Goal: Task Accomplishment & Management: Use online tool/utility

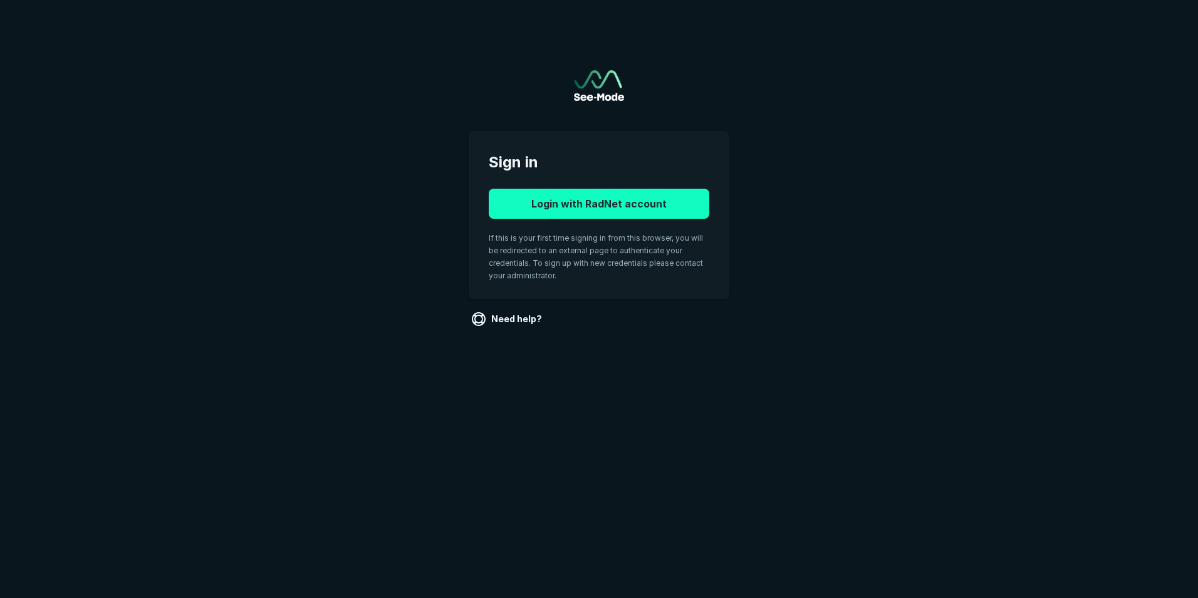
click at [519, 212] on button "Login with RadNet account" at bounding box center [599, 204] width 221 height 30
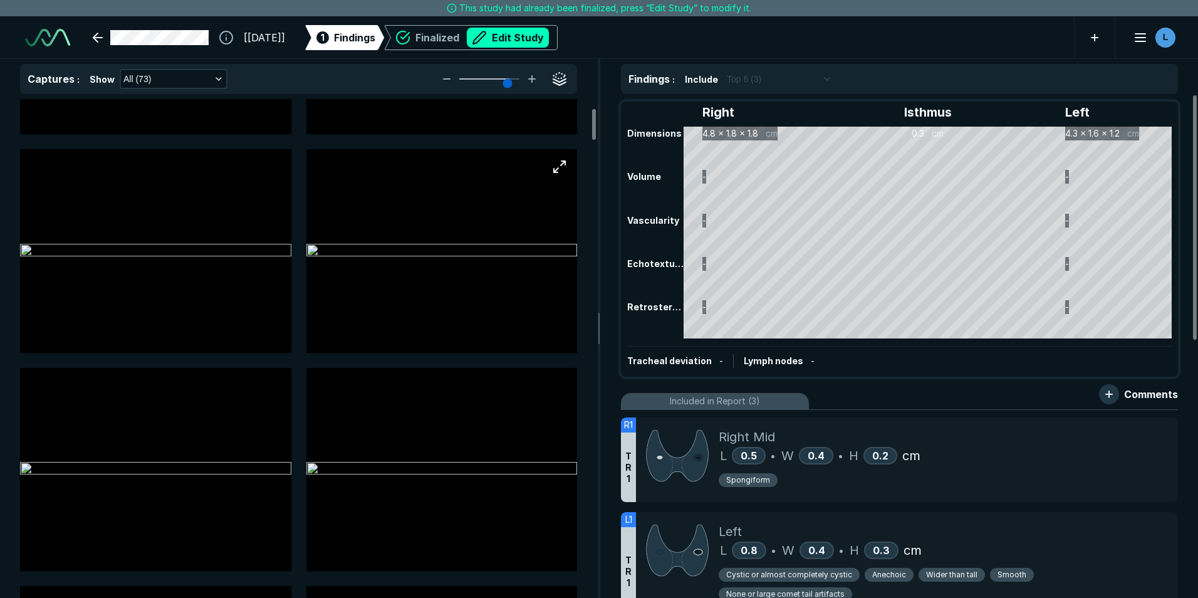
scroll to position [188, 0]
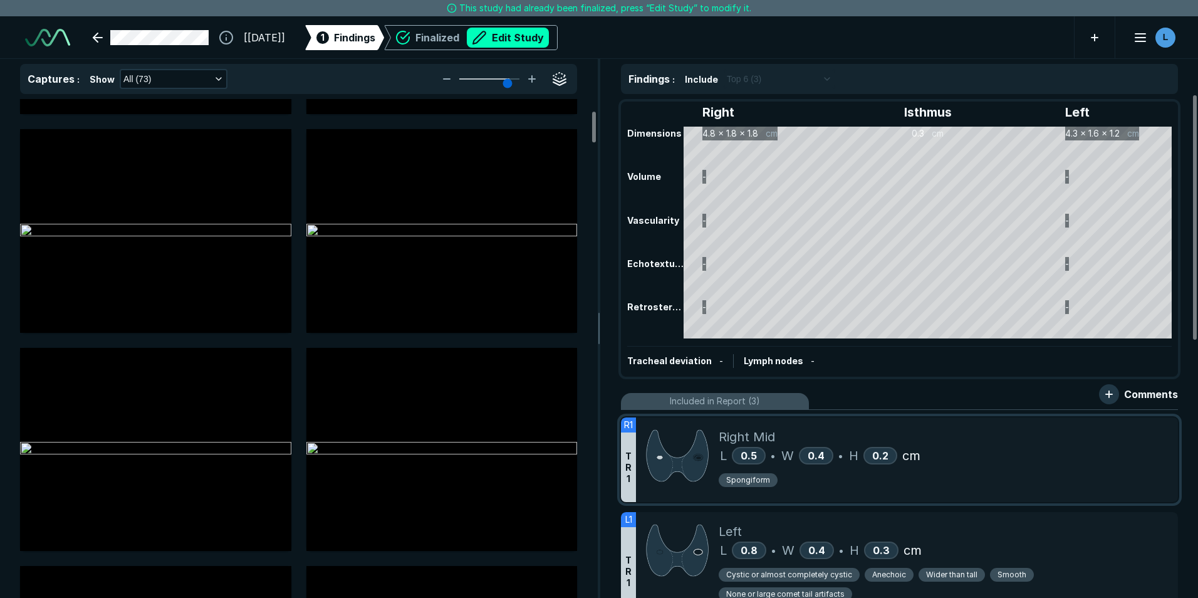
click at [1022, 446] on div "L 0.5 • W 0.4 • H 0.2 cm" at bounding box center [943, 455] width 449 height 19
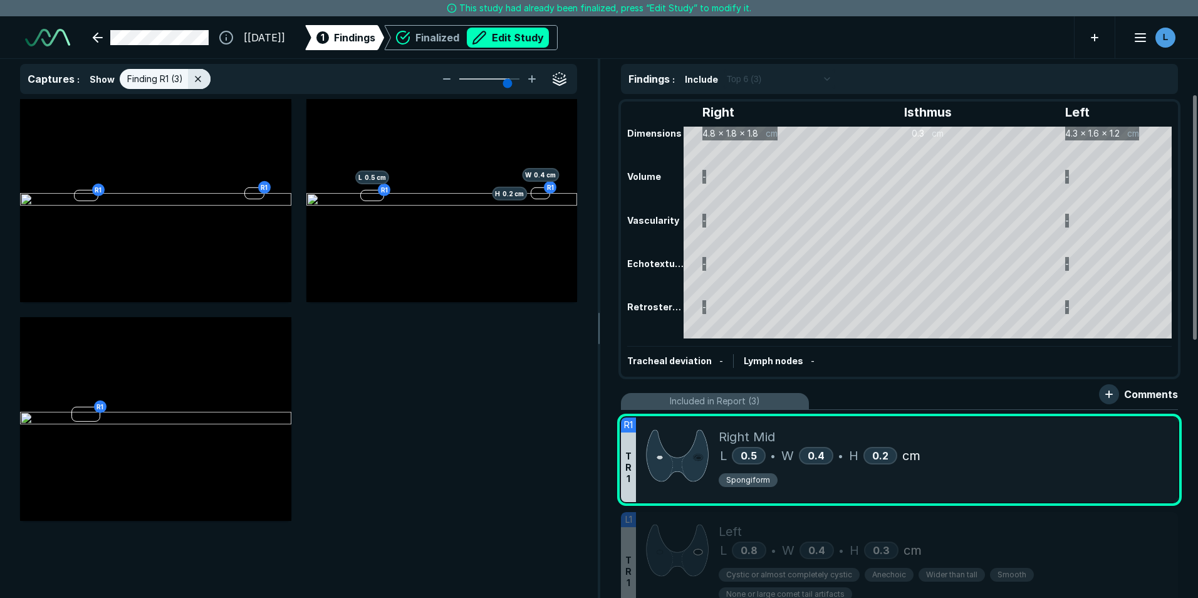
scroll to position [3717, 4096]
click at [537, 38] on button "Edit Study" at bounding box center [508, 38] width 82 height 20
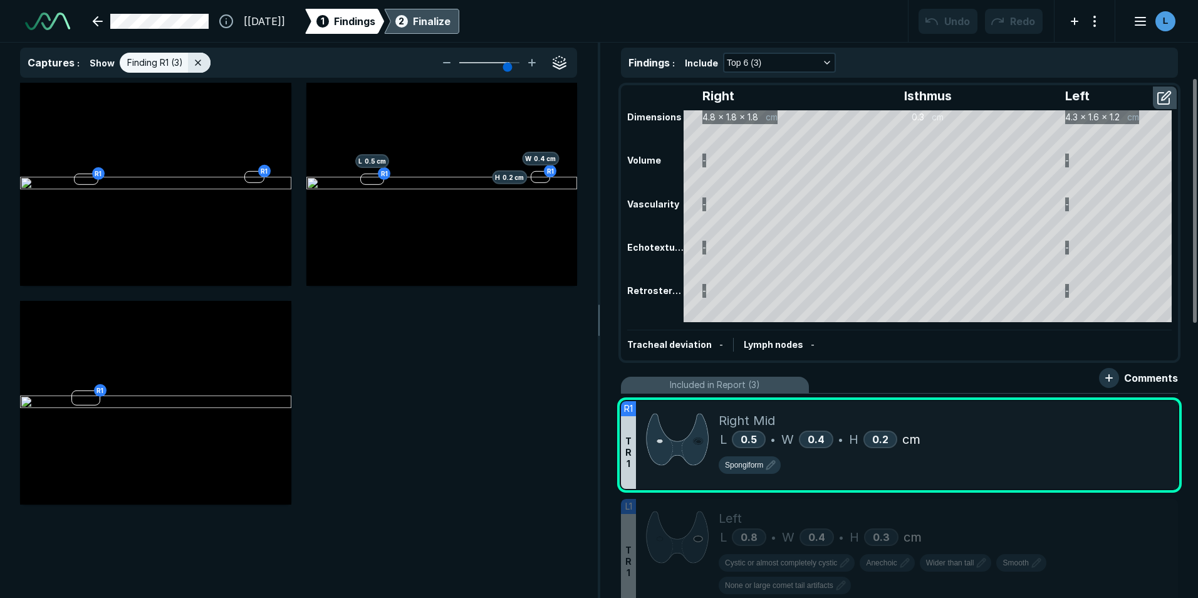
scroll to position [4081, 7000]
click at [769, 467] on icon "button" at bounding box center [770, 464] width 15 height 15
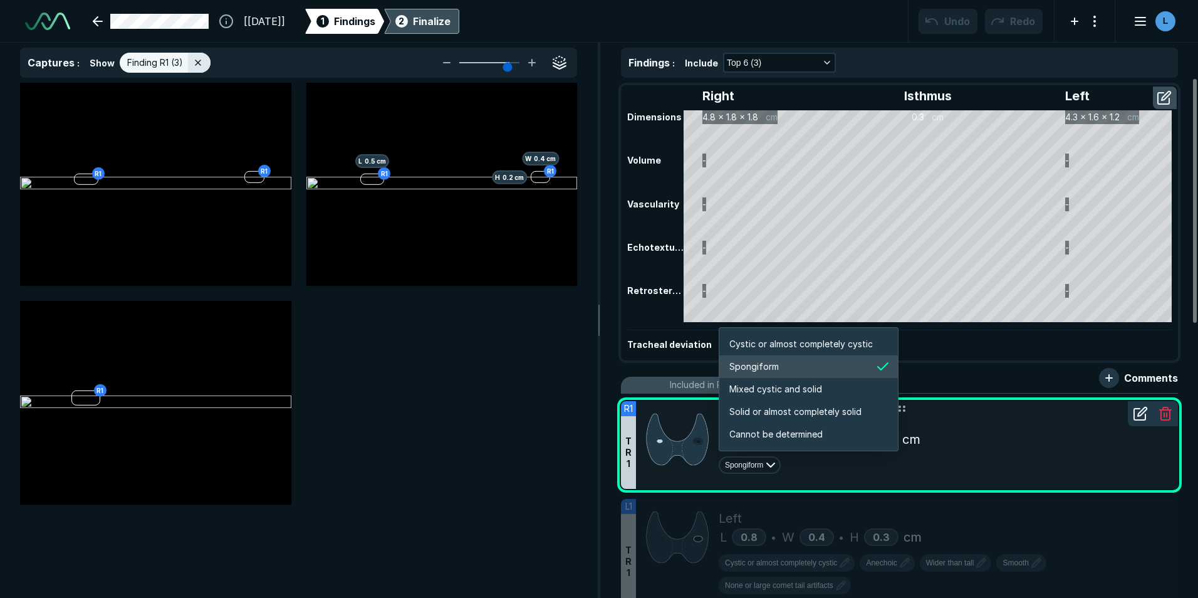
scroll to position [2090, 2406]
click at [771, 342] on span "Cystic or almost completely cystic" at bounding box center [800, 344] width 143 height 14
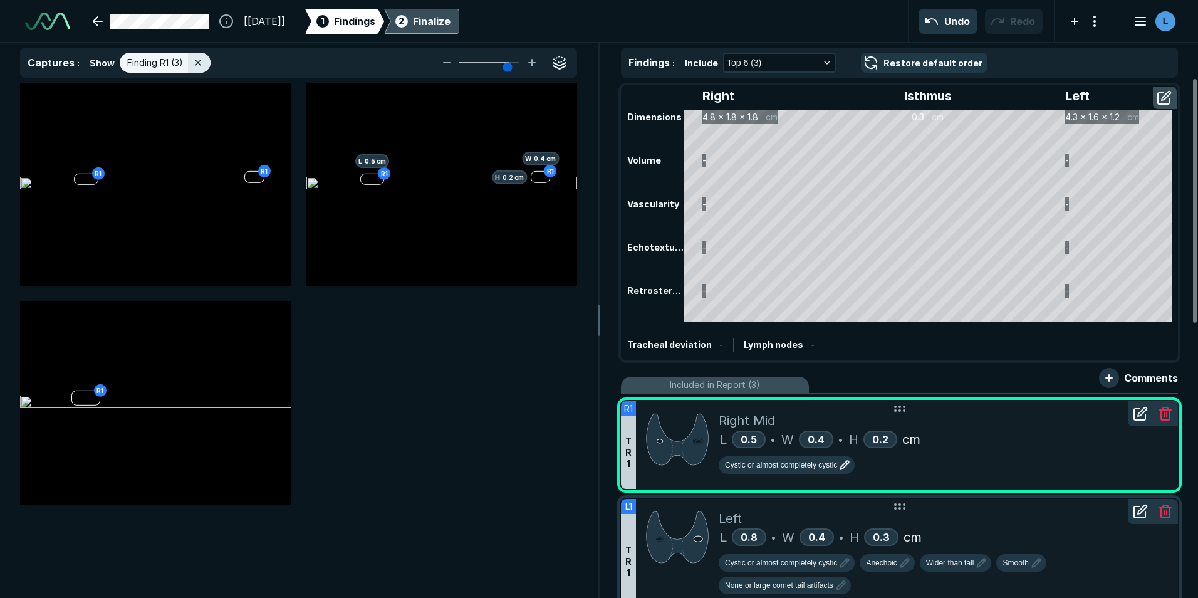
click at [1089, 533] on div "L 0.8 • W 0.4 • H 0.3 cm" at bounding box center [943, 536] width 449 height 19
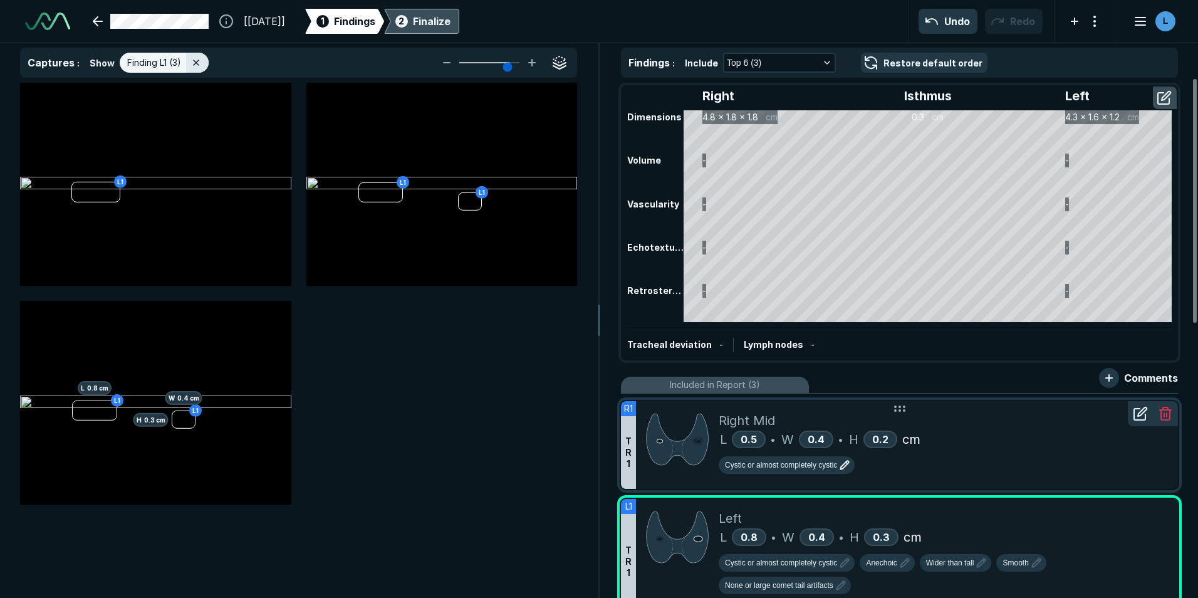
click at [1144, 415] on icon at bounding box center [1139, 413] width 11 height 11
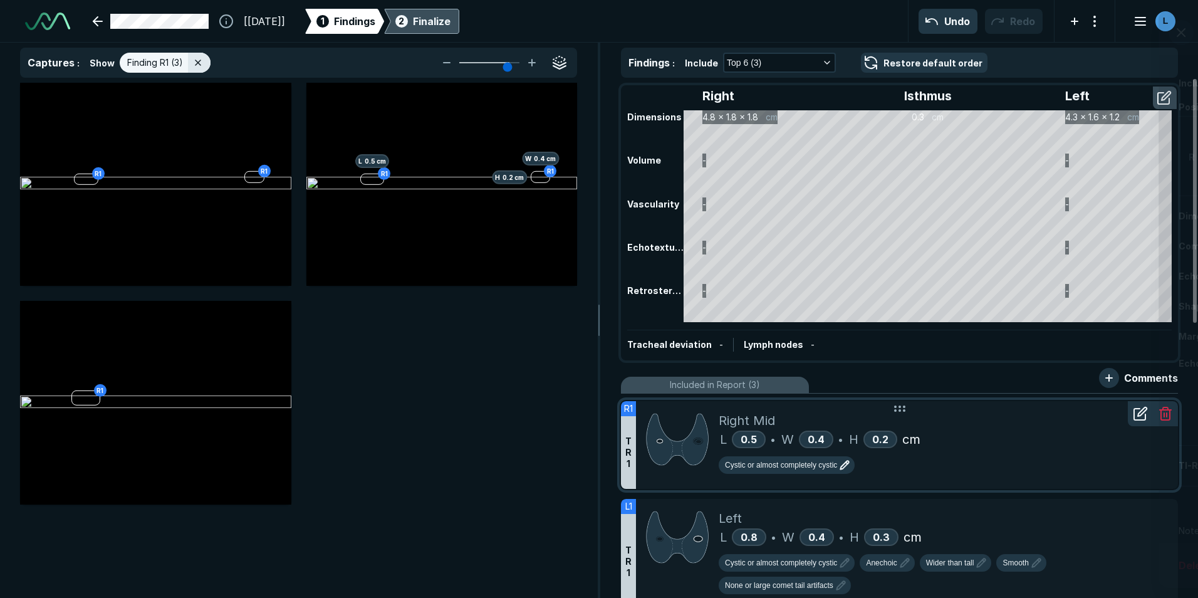
scroll to position [3576, 3214]
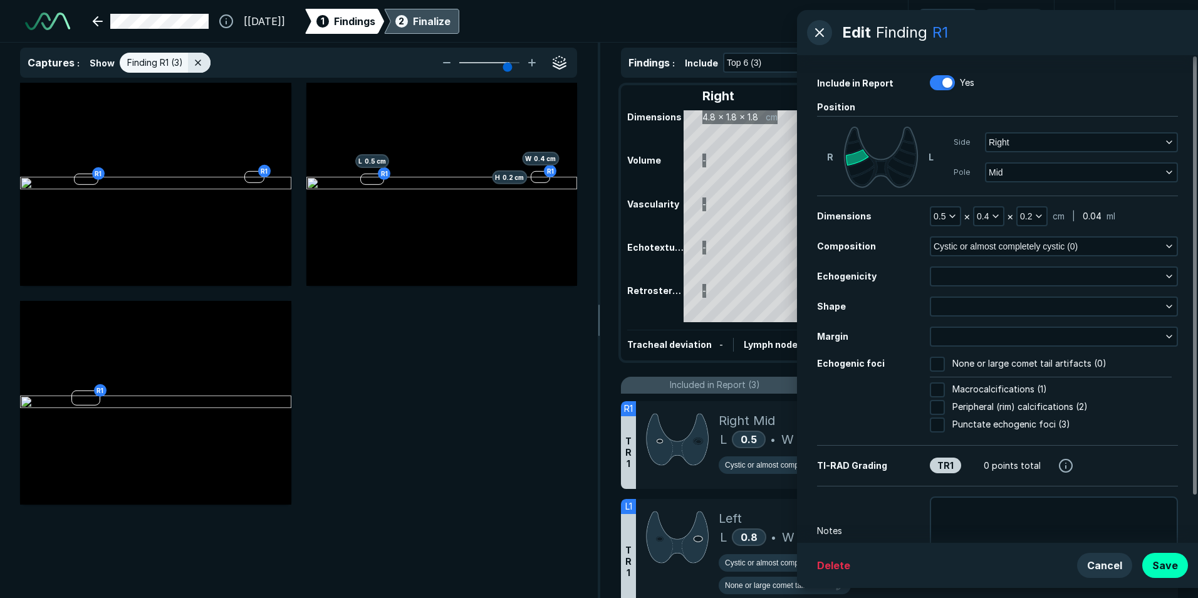
click at [935, 362] on input "None or large comet tail artifacts (0)" at bounding box center [937, 363] width 15 height 15
checkbox input "true"
click at [1165, 564] on button "Save" at bounding box center [1165, 565] width 46 height 25
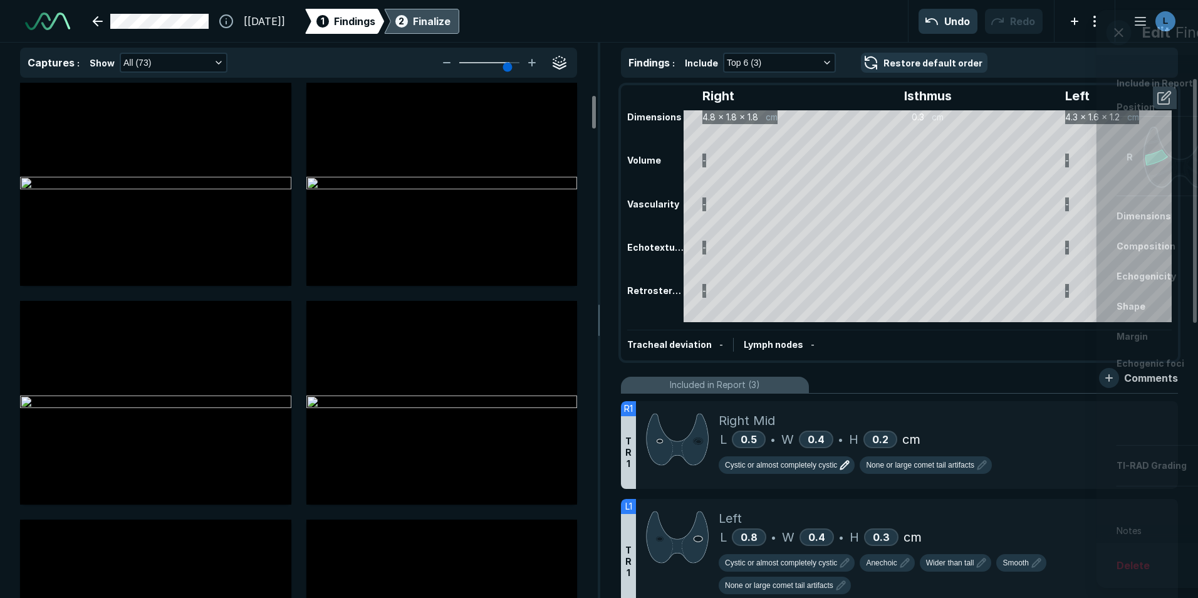
scroll to position [188, 0]
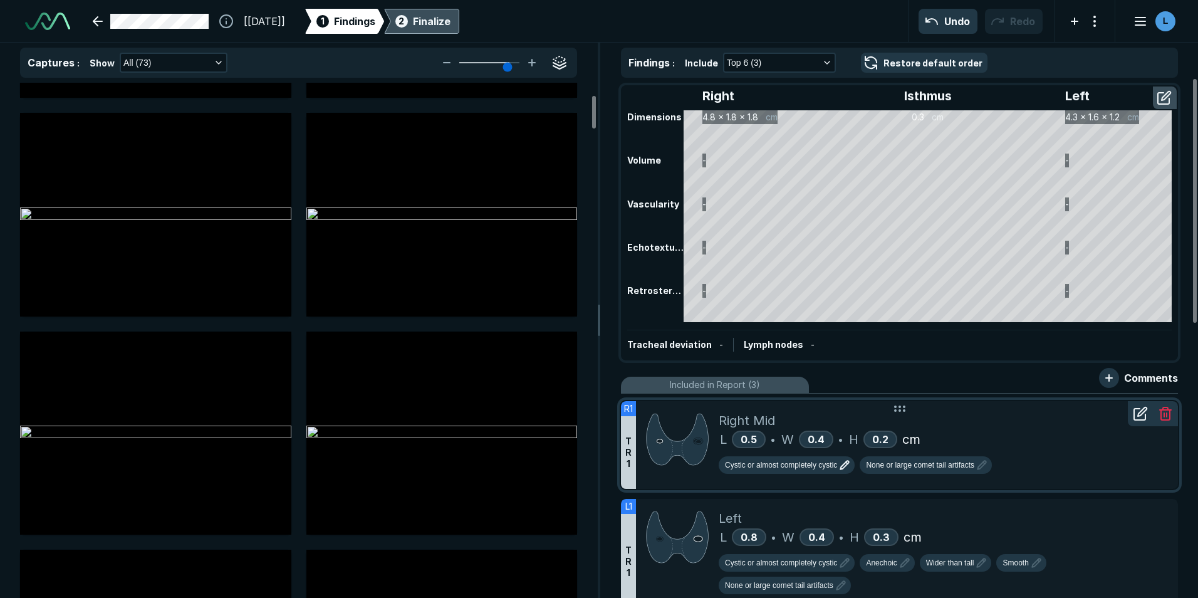
click at [1135, 420] on icon at bounding box center [1139, 413] width 11 height 11
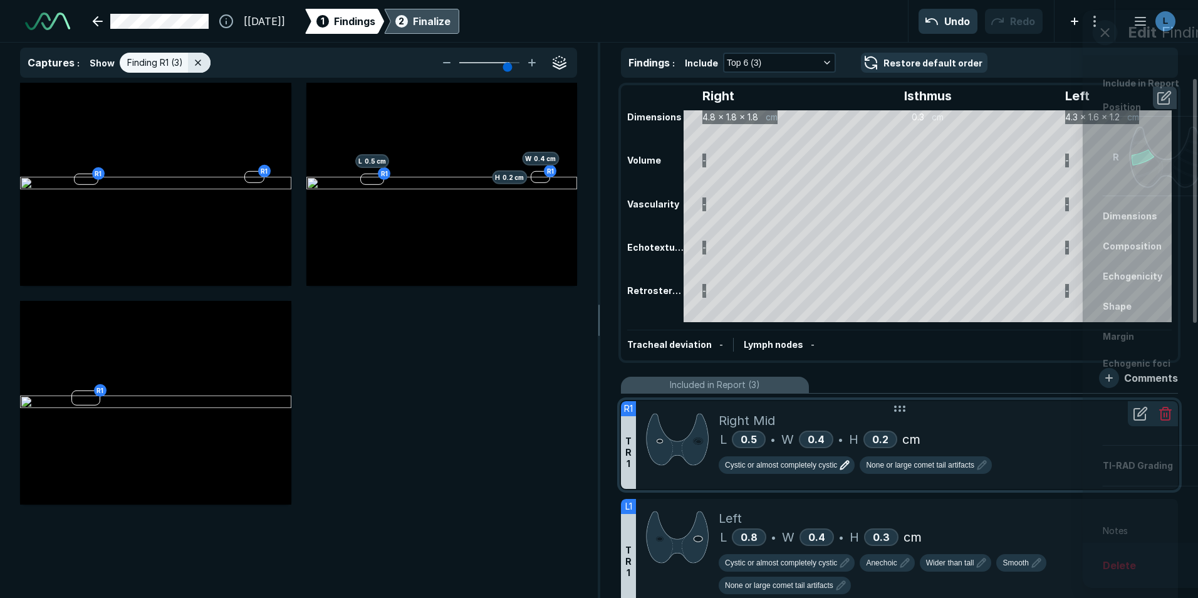
scroll to position [3790, 4096]
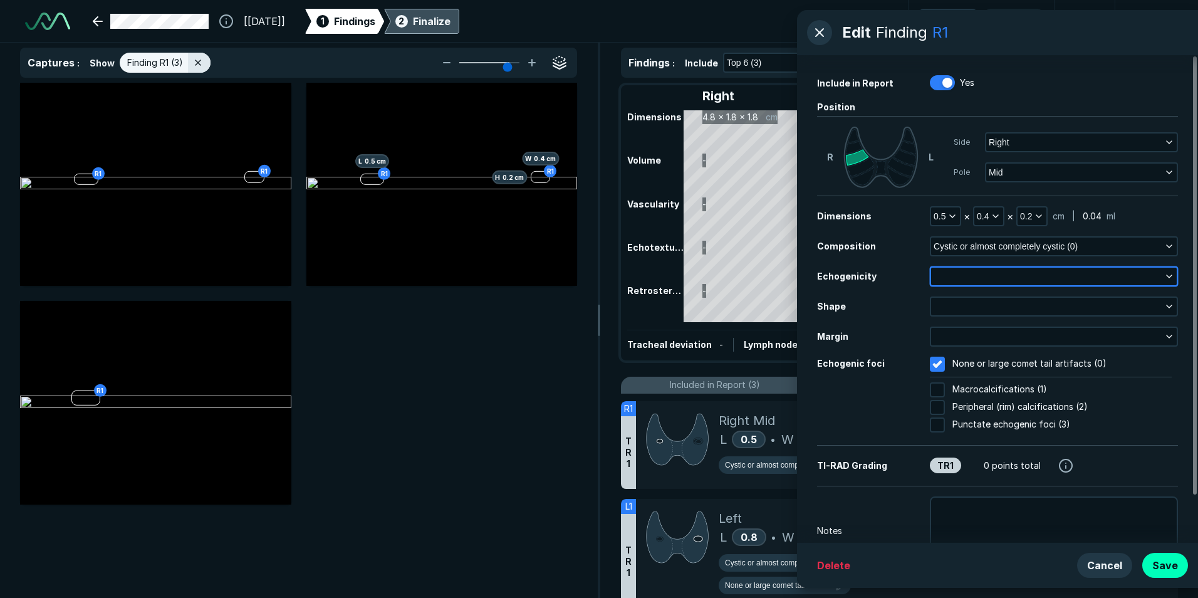
click at [1167, 278] on icon "button" at bounding box center [1169, 276] width 10 height 10
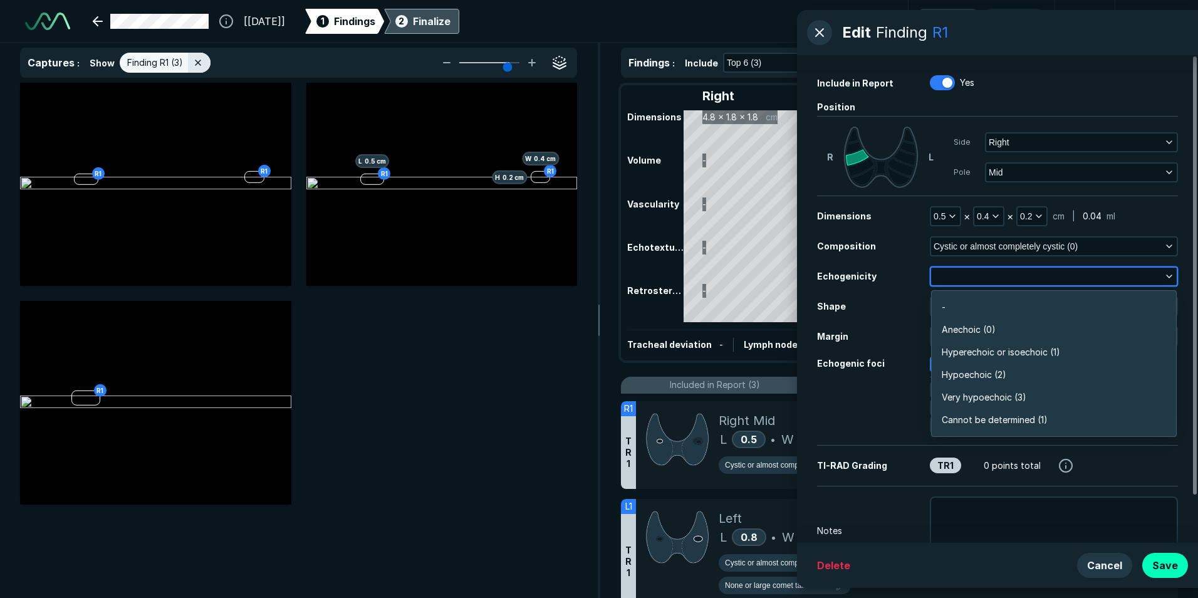
scroll to position [2192, 2709]
click at [1155, 329] on li "Anechoic (0)" at bounding box center [1054, 329] width 244 height 23
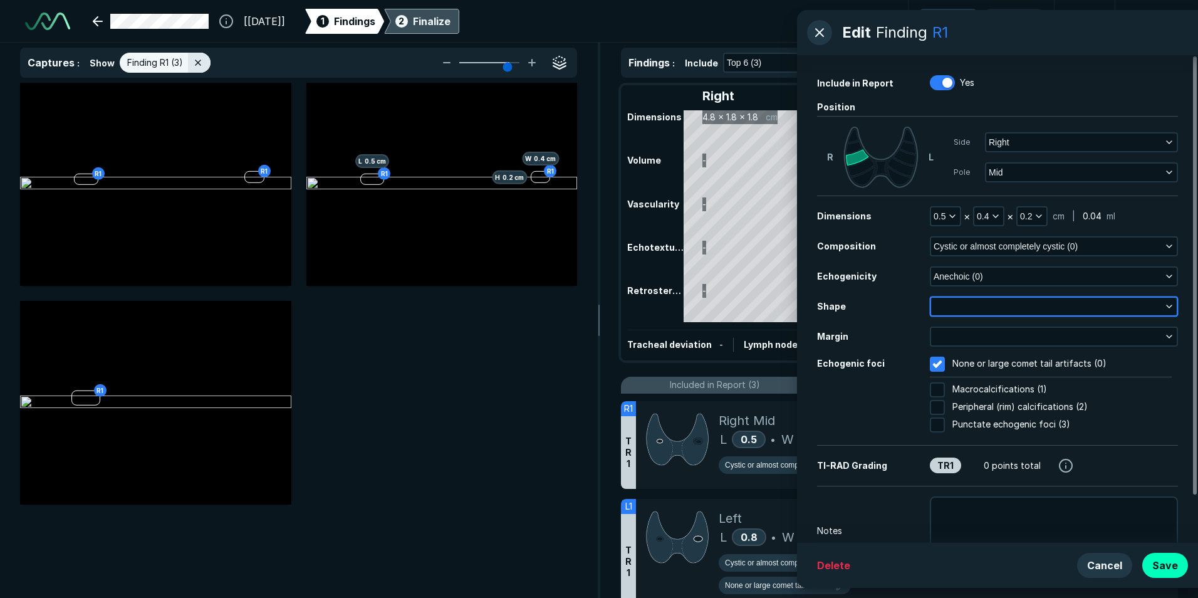
click at [1172, 308] on icon "button" at bounding box center [1169, 306] width 10 height 10
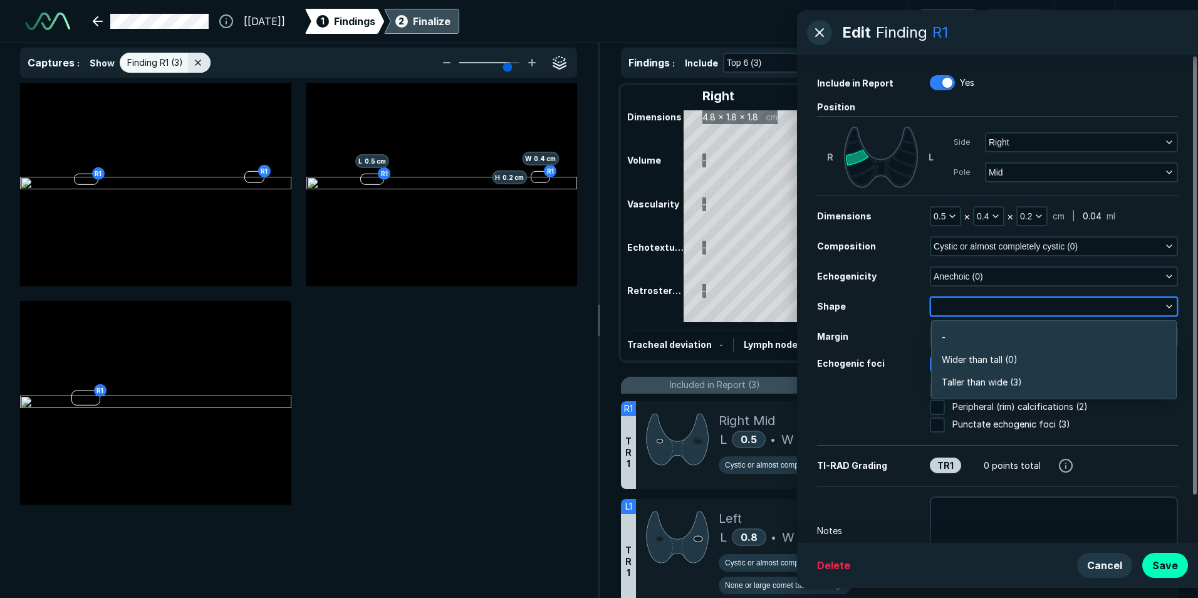
scroll to position [1887, 2709]
click at [1155, 356] on li "Wider than tall (0)" at bounding box center [1054, 359] width 244 height 23
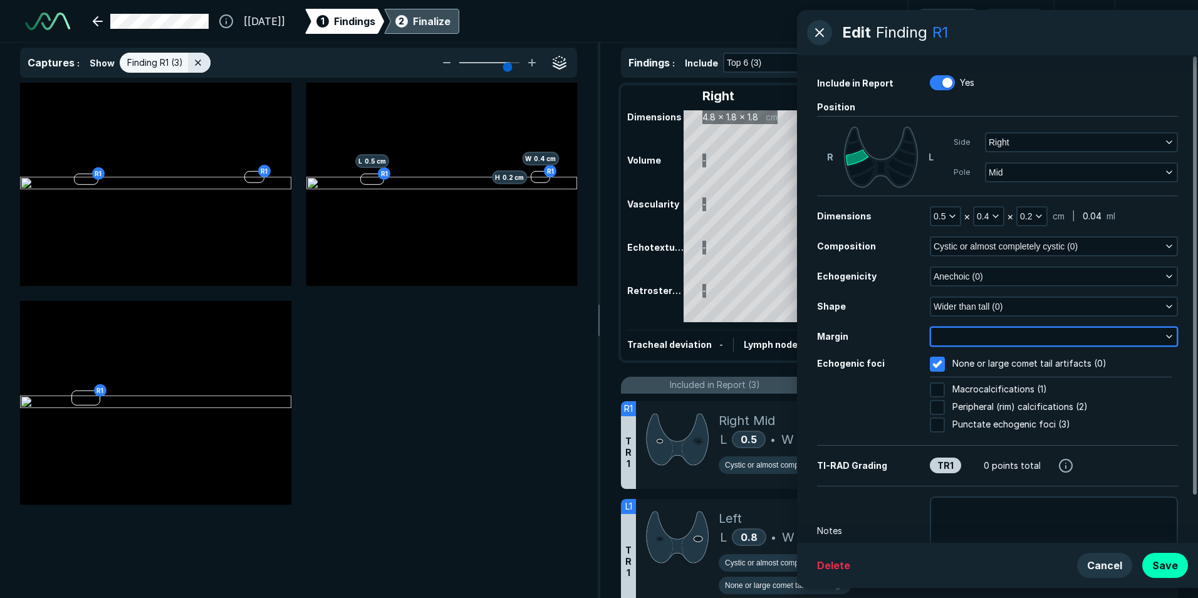
click at [1171, 333] on icon "button" at bounding box center [1169, 336] width 10 height 10
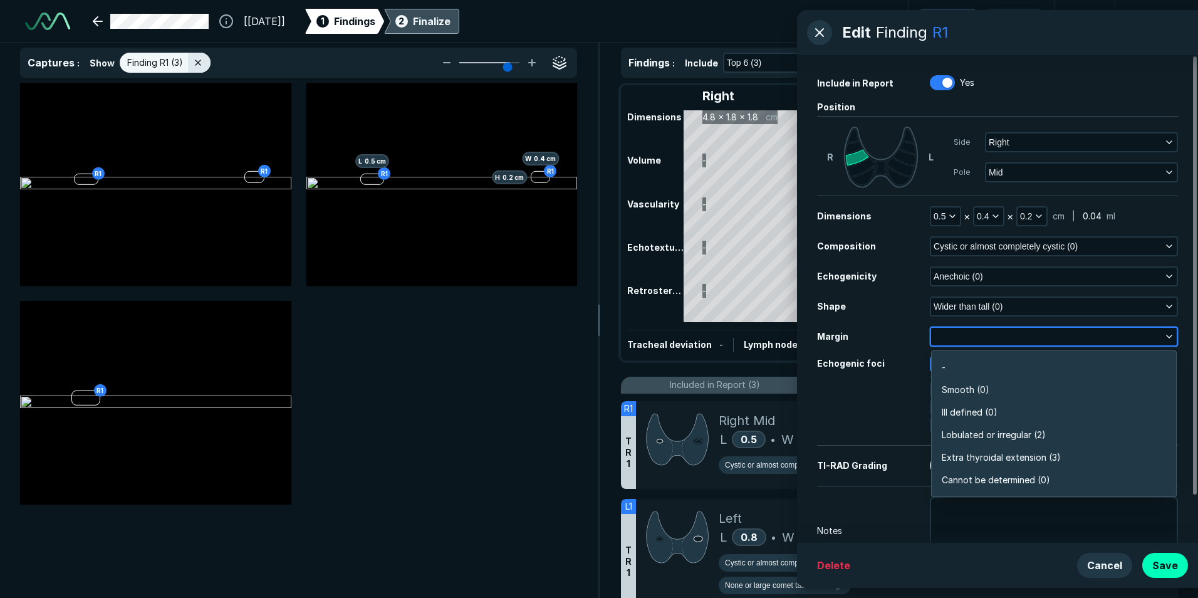
scroll to position [2192, 2709]
click at [1131, 382] on li "Smooth (0)" at bounding box center [1054, 389] width 244 height 23
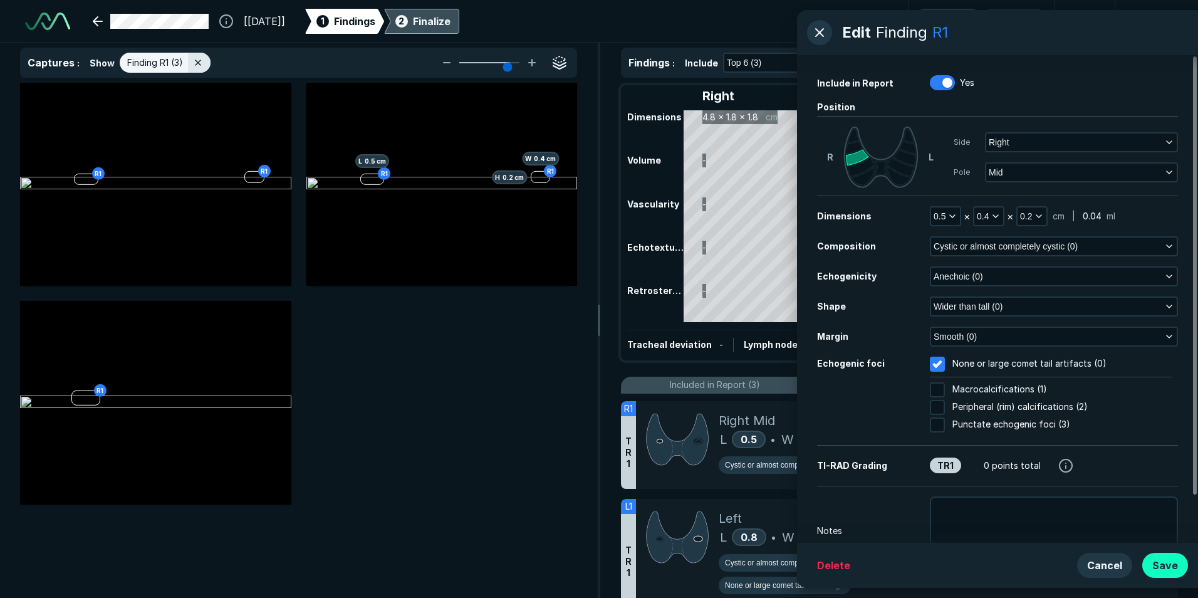
click at [1166, 566] on button "Save" at bounding box center [1165, 565] width 46 height 25
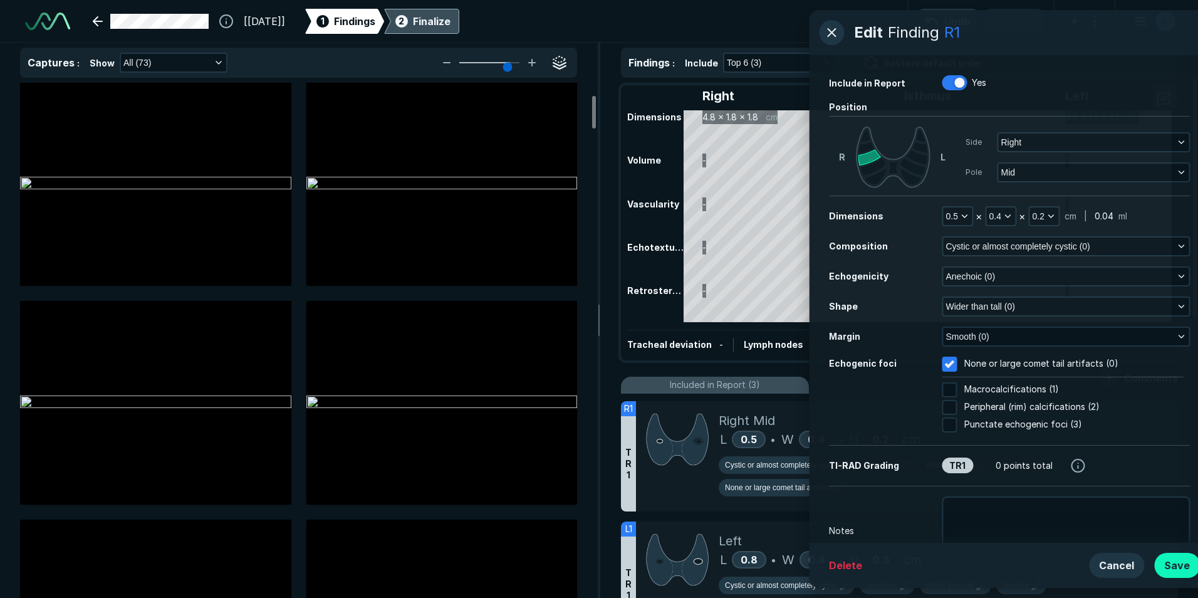
scroll to position [188, 0]
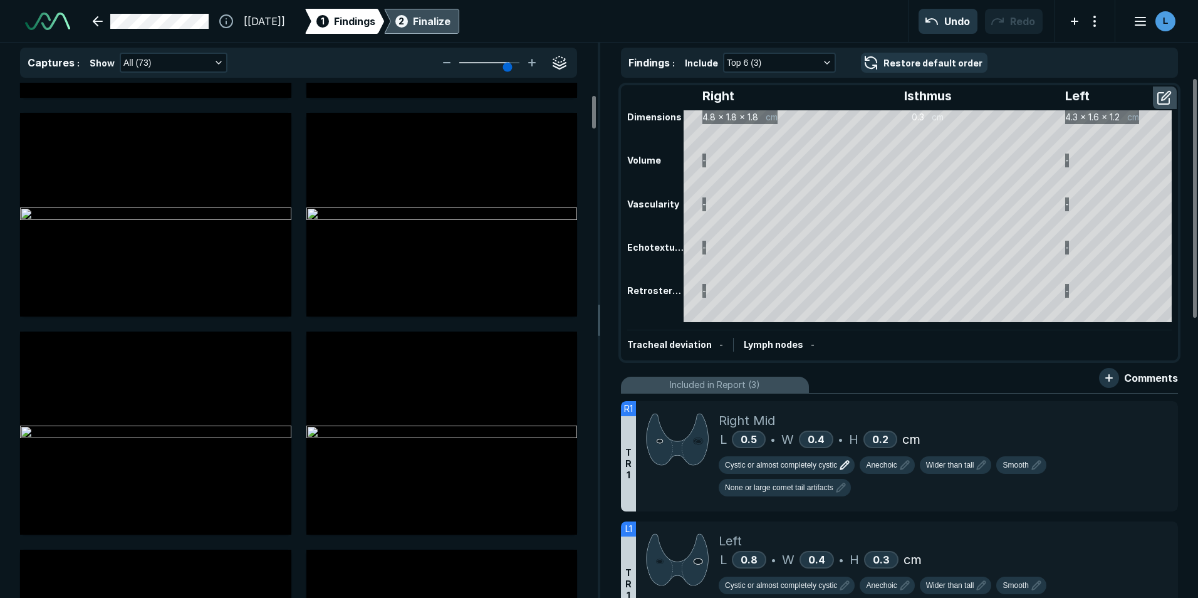
click at [447, 21] on div "Finalize" at bounding box center [432, 21] width 38 height 15
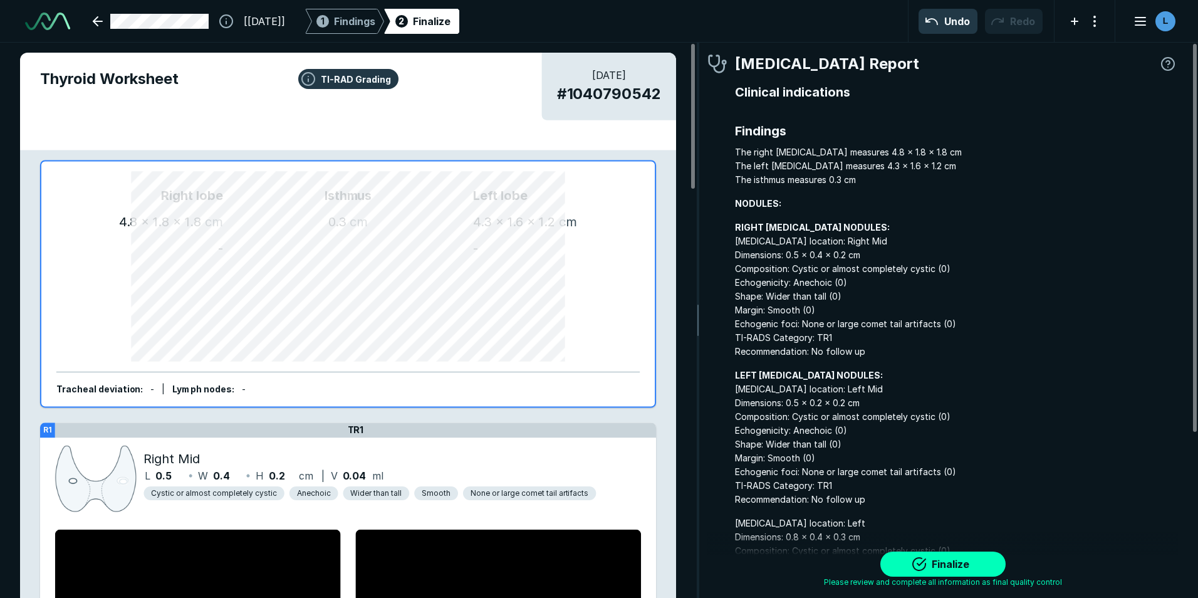
scroll to position [4035, 3707]
click at [938, 561] on button "Finalize" at bounding box center [942, 563] width 125 height 25
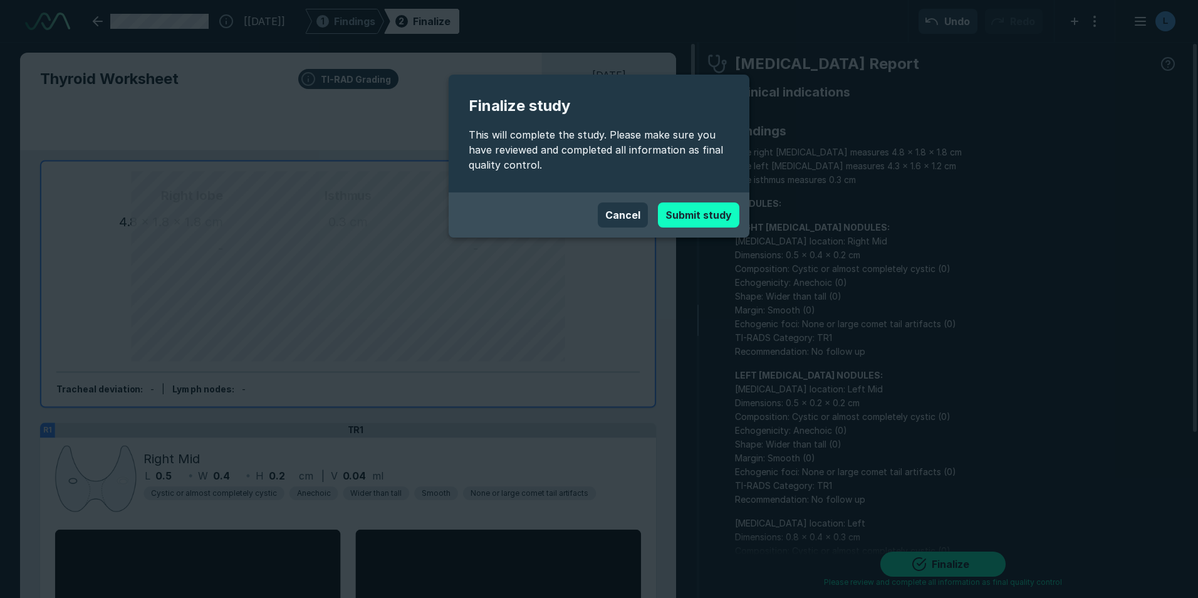
click at [688, 219] on button "Submit study" at bounding box center [698, 214] width 81 height 25
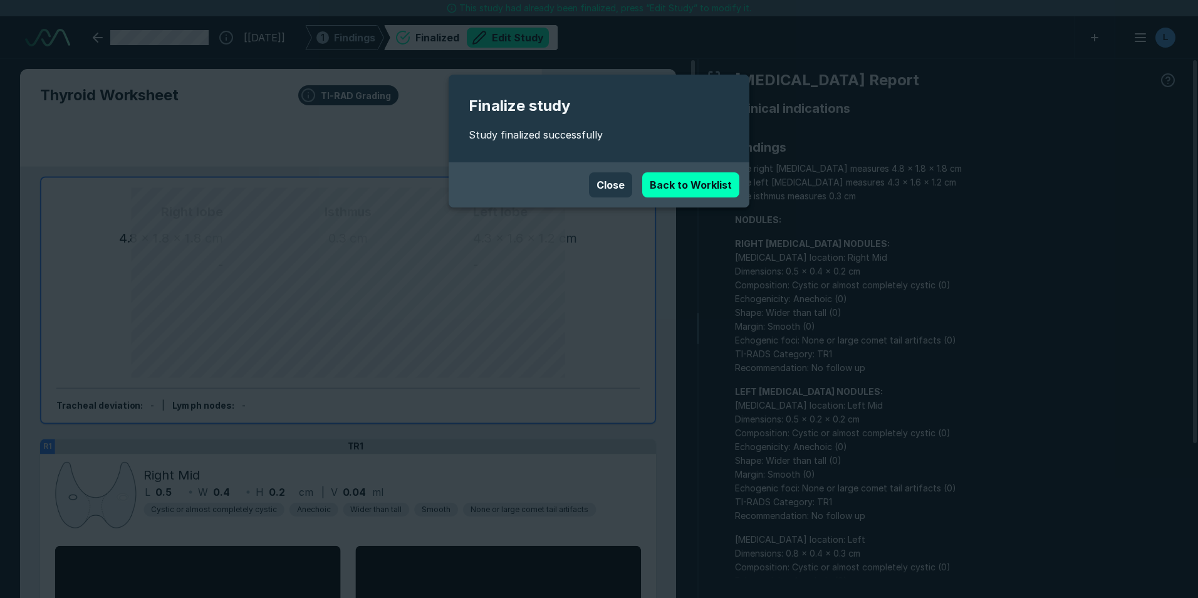
scroll to position [4007, 7000]
